Goal: Information Seeking & Learning: Find specific page/section

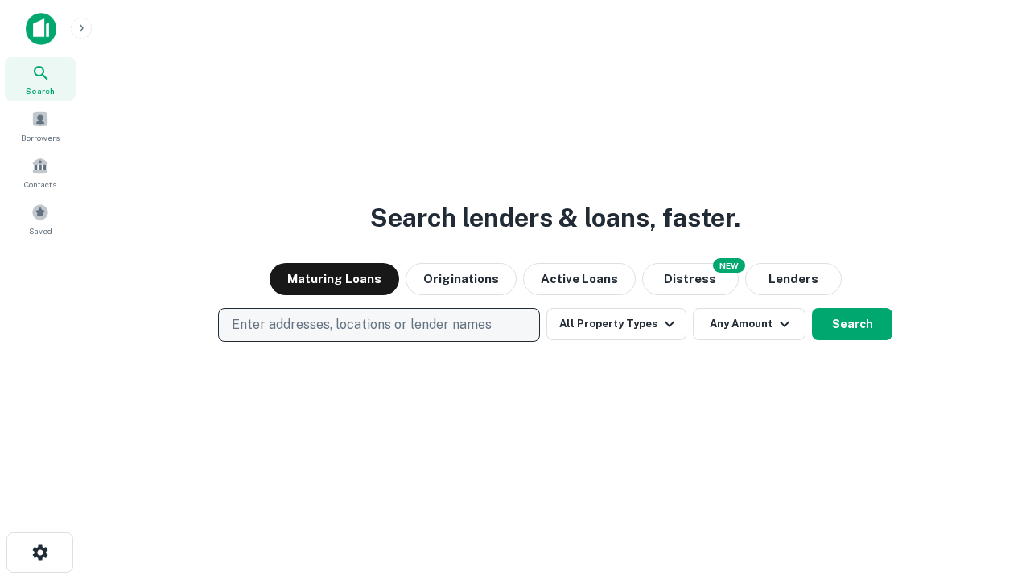
click at [378, 325] on p "Enter addresses, locations or lender names" at bounding box center [362, 324] width 260 height 19
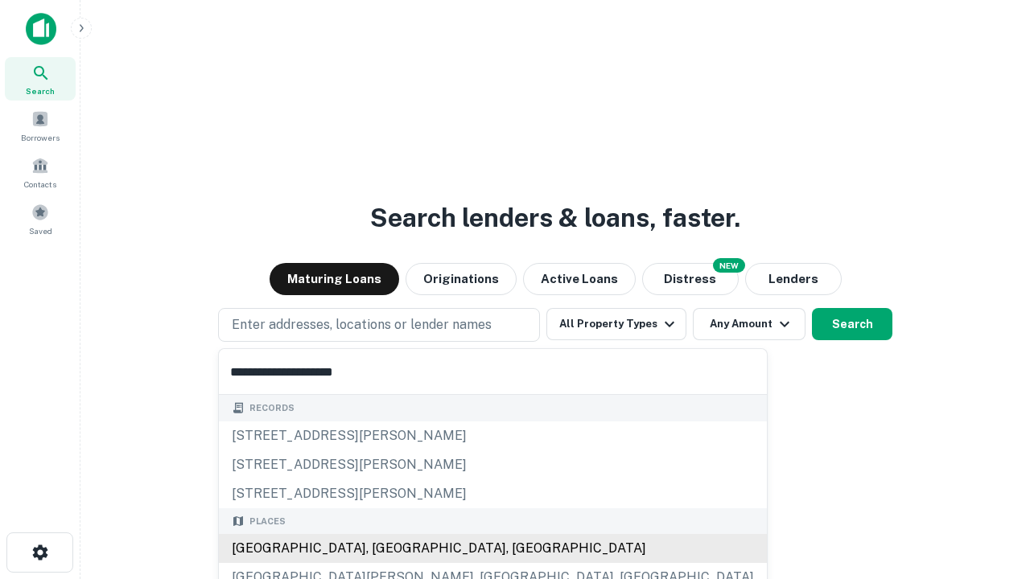
click at [384, 549] on div "Santa Monica, CA, USA" at bounding box center [493, 548] width 548 height 29
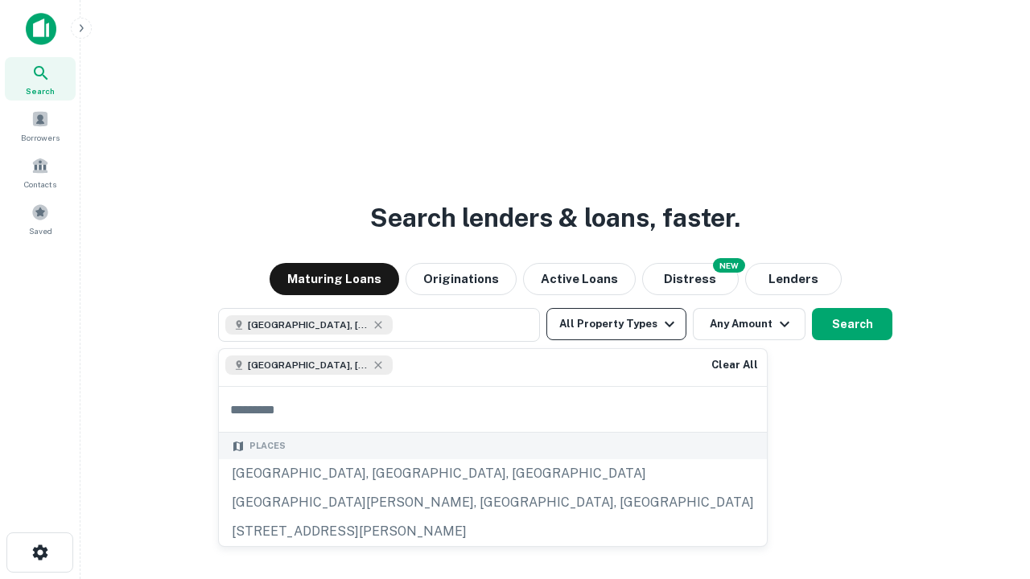
click at [616, 324] on button "All Property Types" at bounding box center [616, 324] width 140 height 32
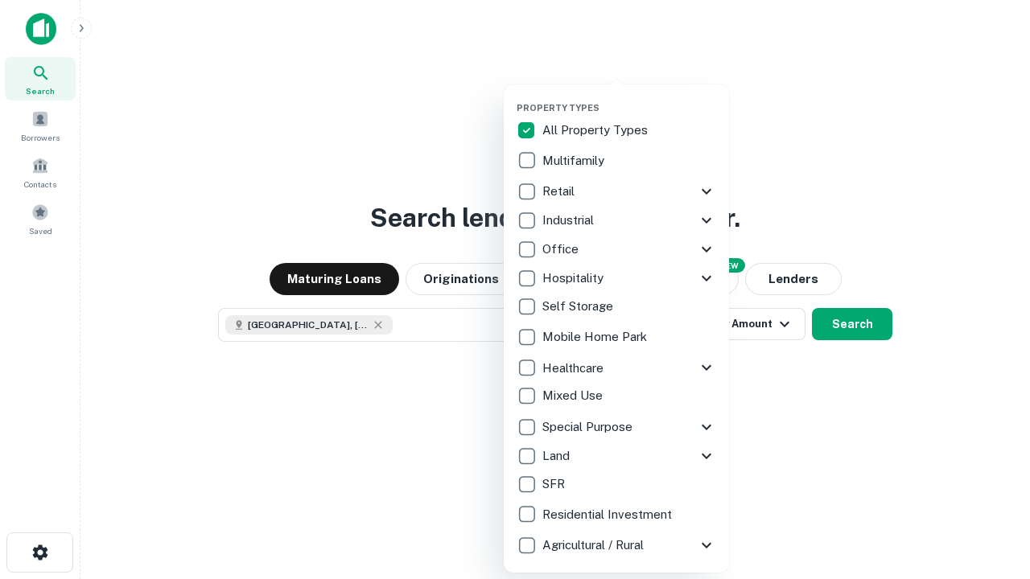
click at [629, 97] on button "button" at bounding box center [628, 97] width 225 height 1
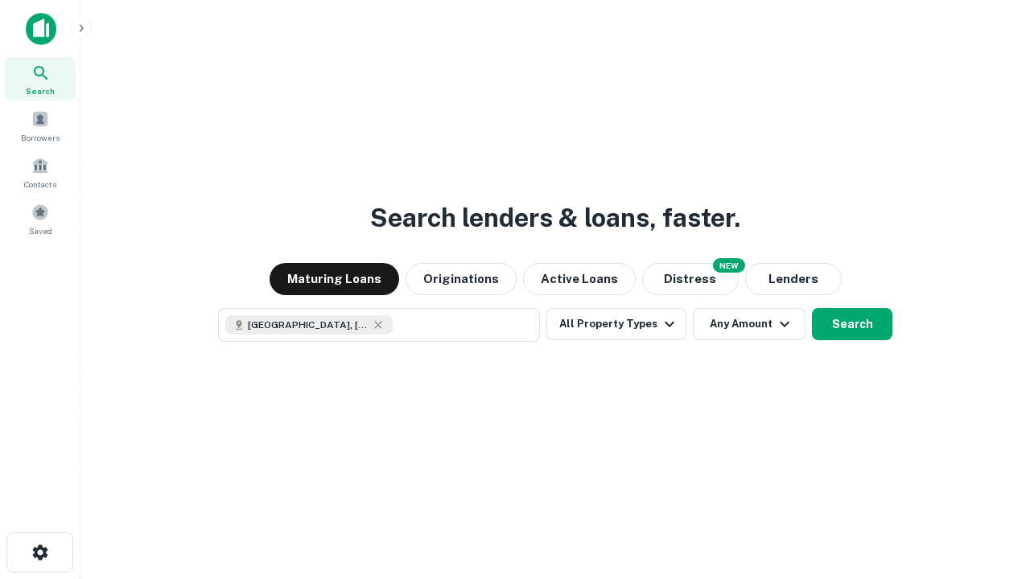
scroll to position [26, 0]
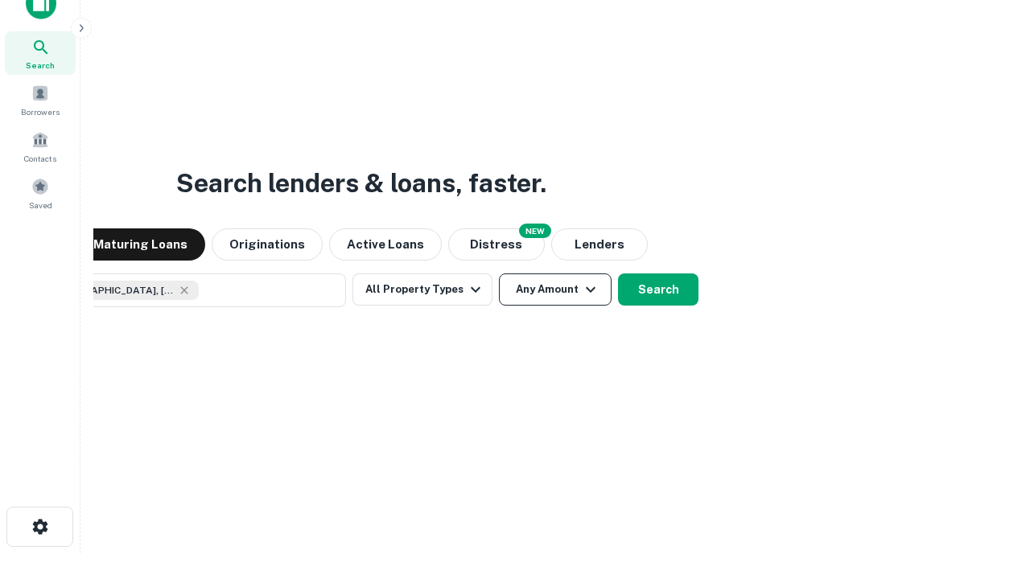
click at [499, 273] on button "Any Amount" at bounding box center [555, 289] width 113 height 32
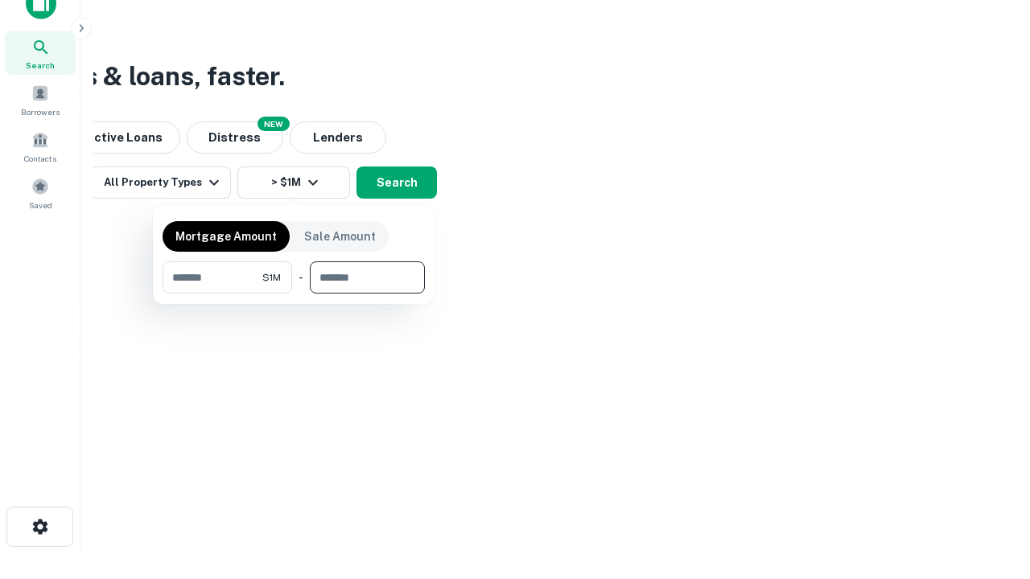
type input "*******"
click at [294, 294] on button "button" at bounding box center [293, 294] width 262 height 1
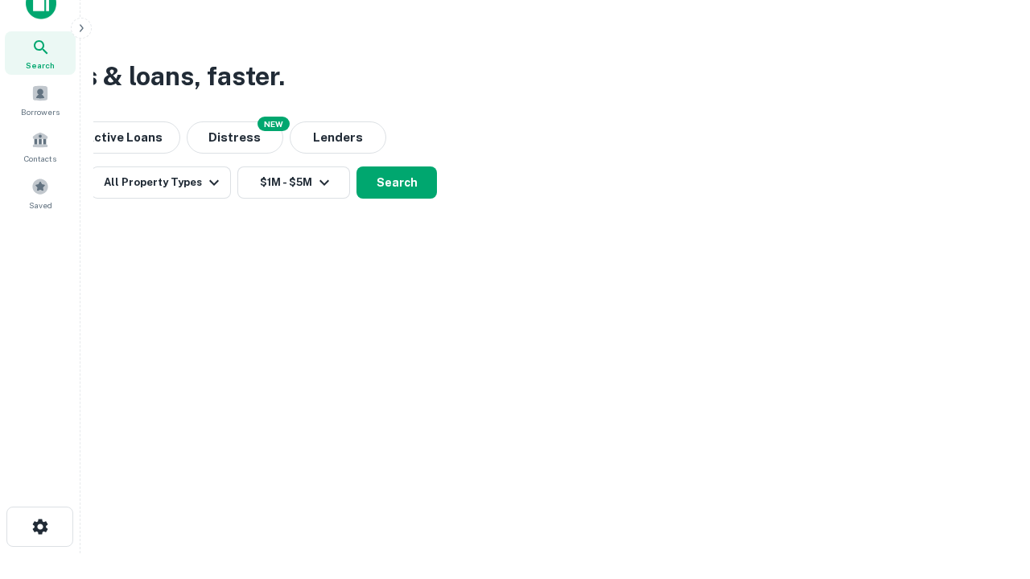
scroll to position [26, 0]
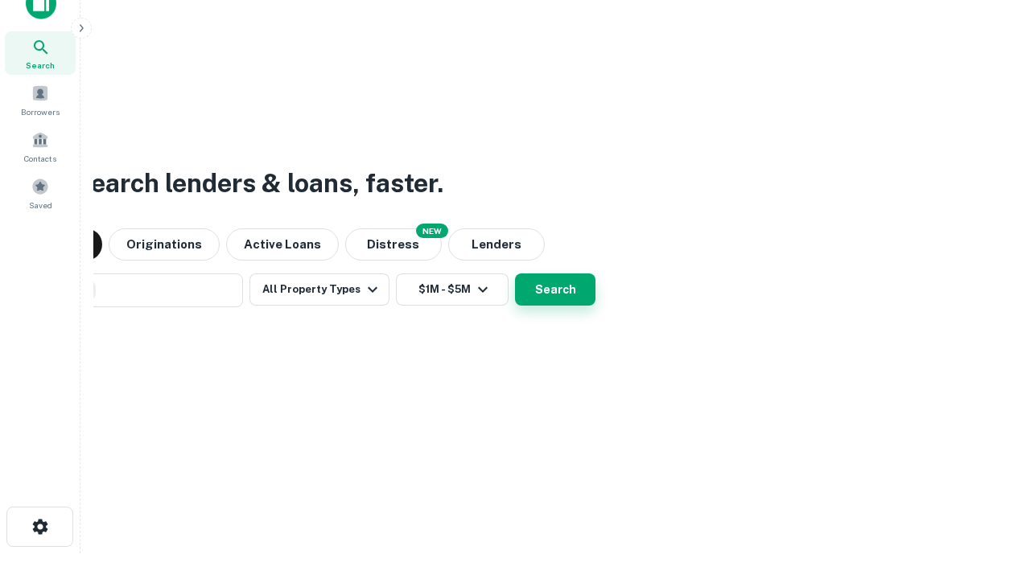
click at [515, 273] on button "Search" at bounding box center [555, 289] width 80 height 32
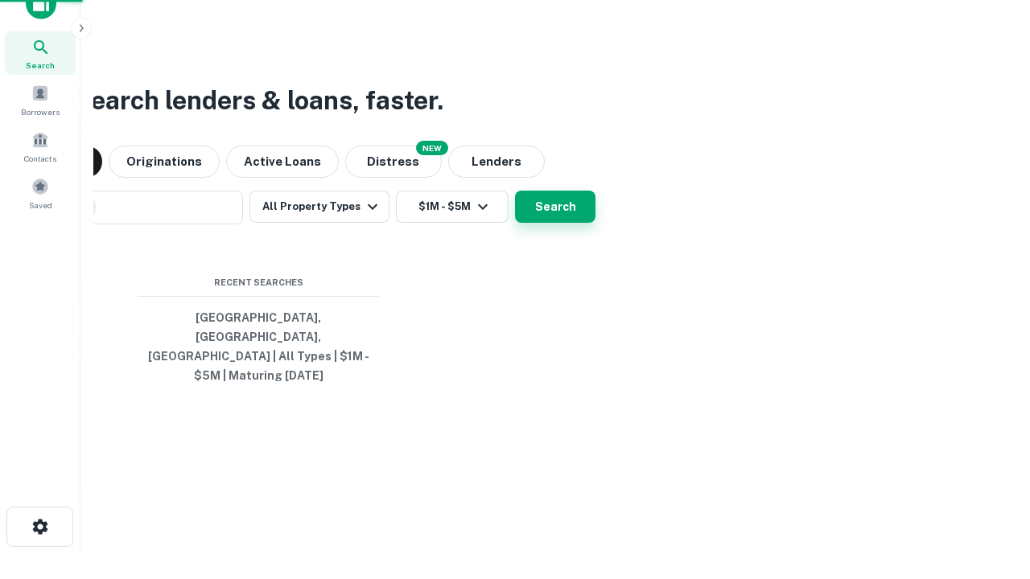
scroll to position [52, 455]
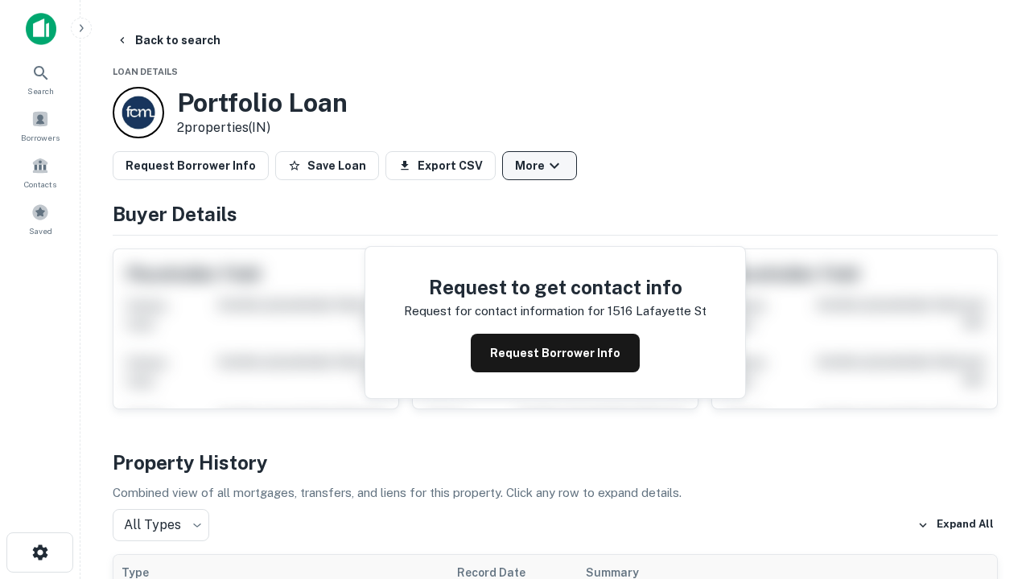
click at [539, 166] on button "More" at bounding box center [539, 165] width 75 height 29
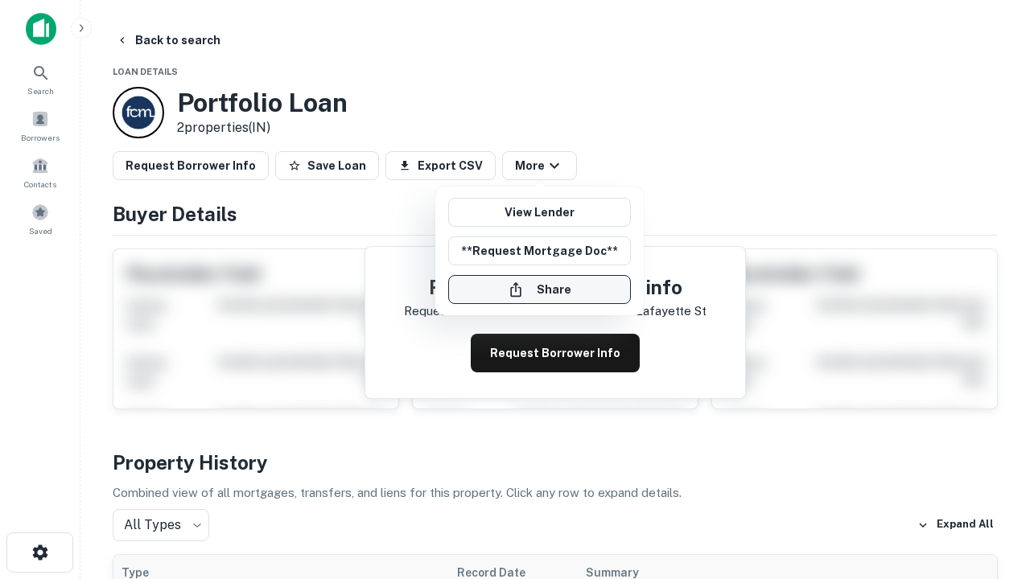
click at [539, 290] on button "Share" at bounding box center [539, 289] width 183 height 29
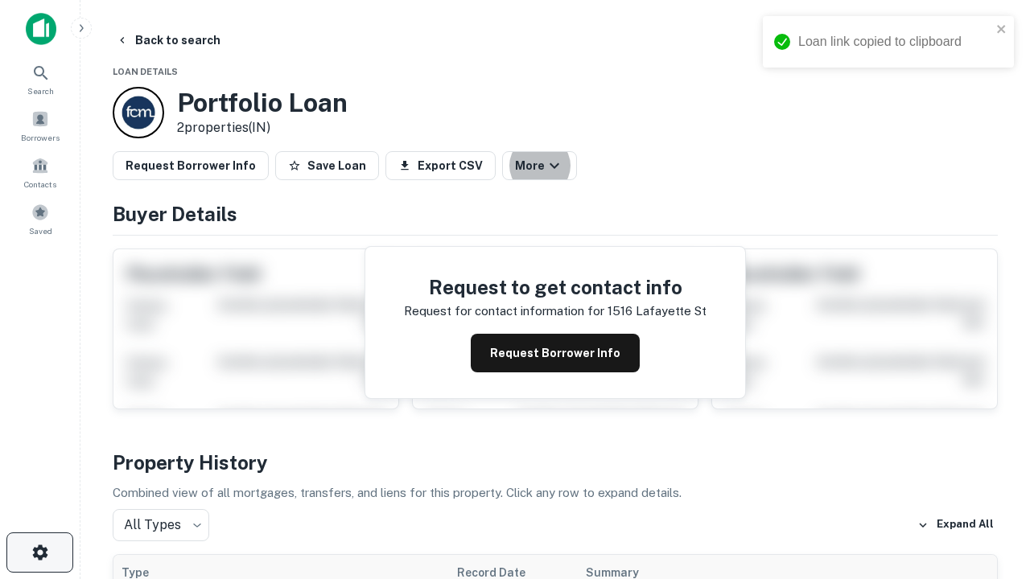
click at [39, 553] on icon "button" at bounding box center [40, 552] width 19 height 19
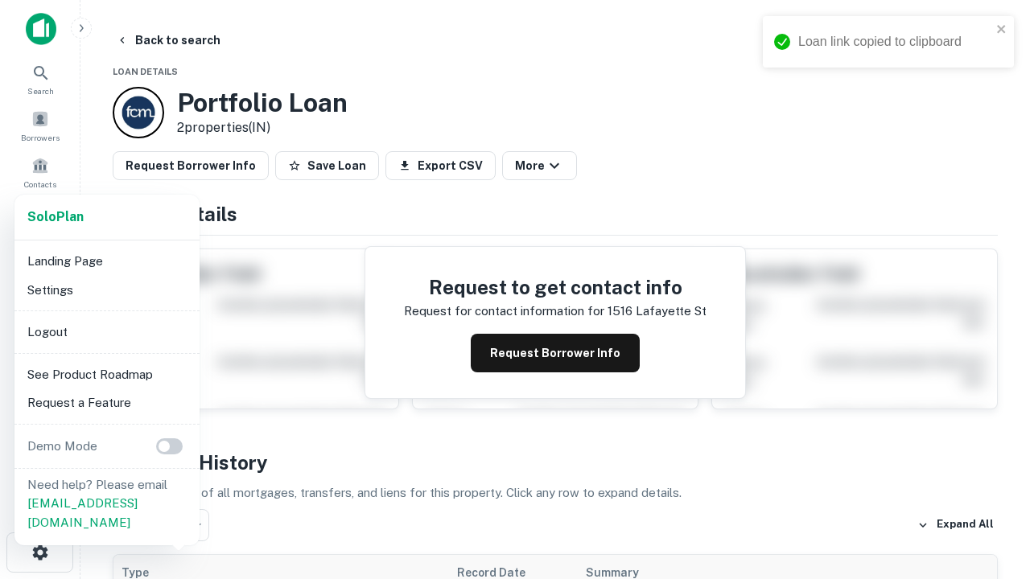
click at [106, 331] on li "Logout" at bounding box center [107, 332] width 172 height 29
